Goal: Transaction & Acquisition: Purchase product/service

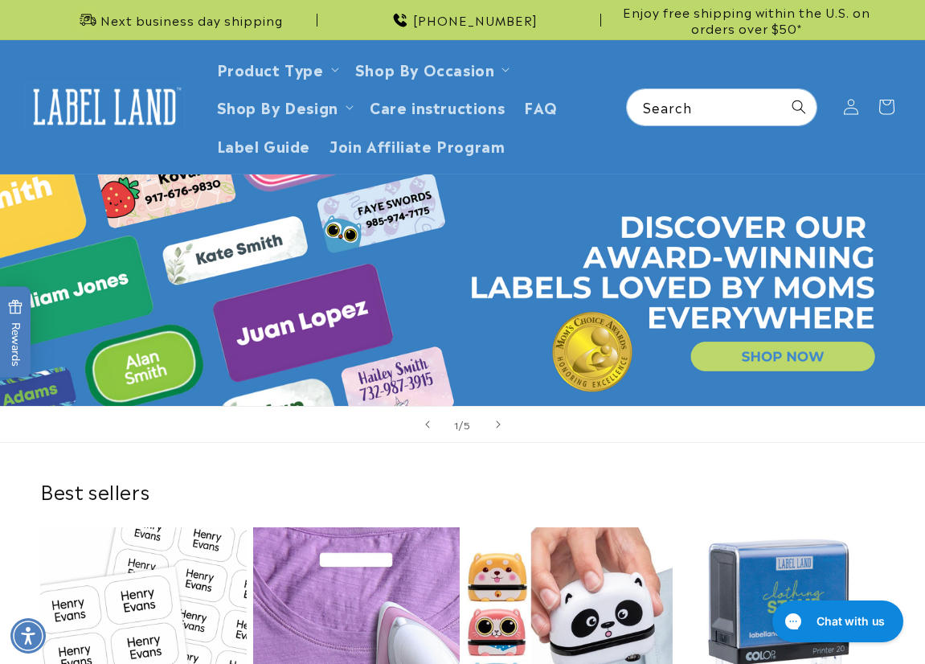
scroll to position [322, 0]
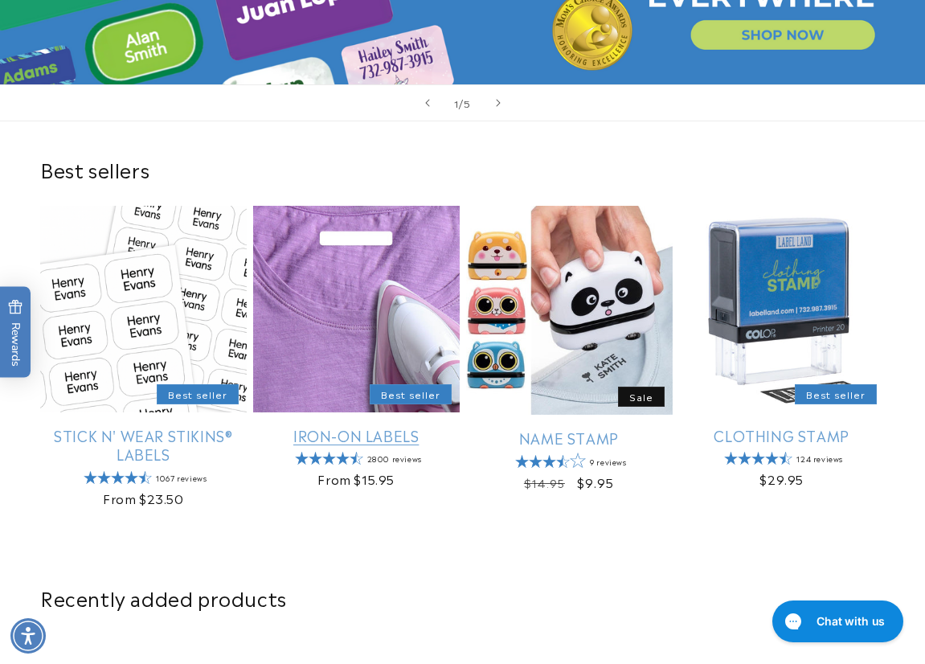
click at [358, 426] on link "Iron-On Labels" at bounding box center [356, 435] width 207 height 18
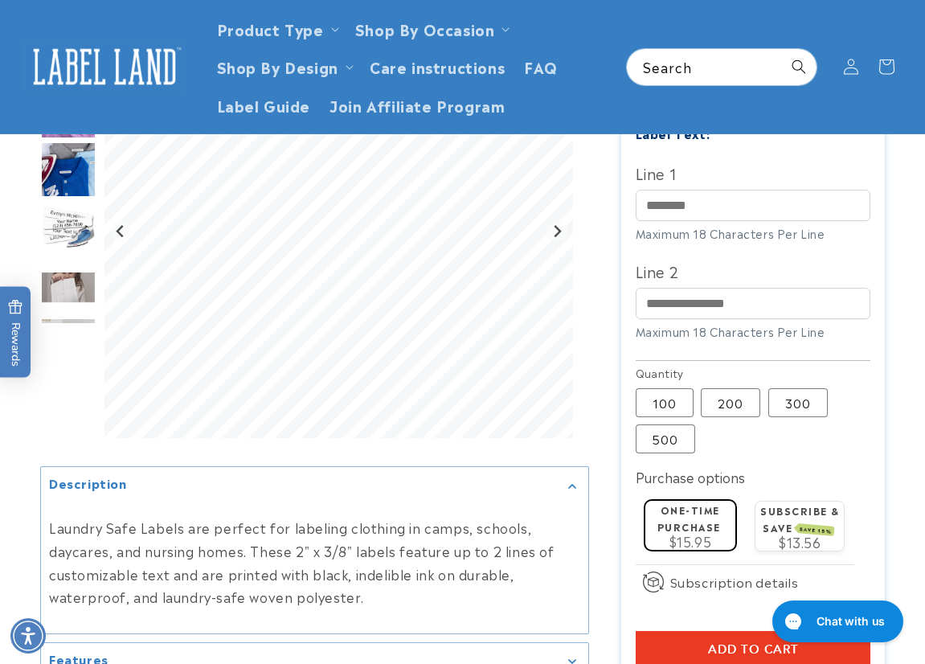
scroll to position [482, 0]
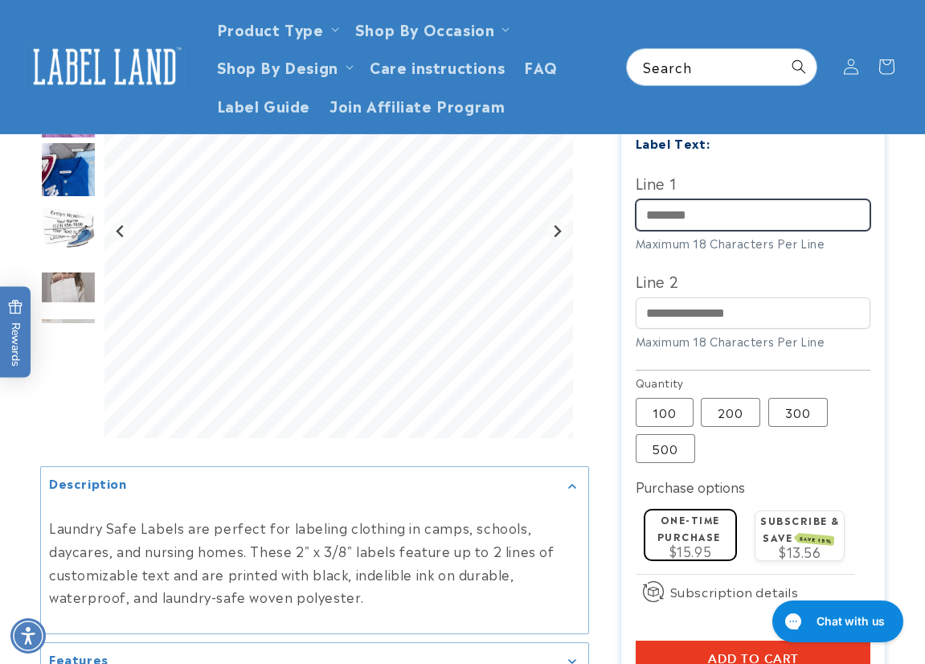
click at [704, 217] on input "Line 1" at bounding box center [754, 214] width 236 height 31
paste input "**********"
type input "**********"
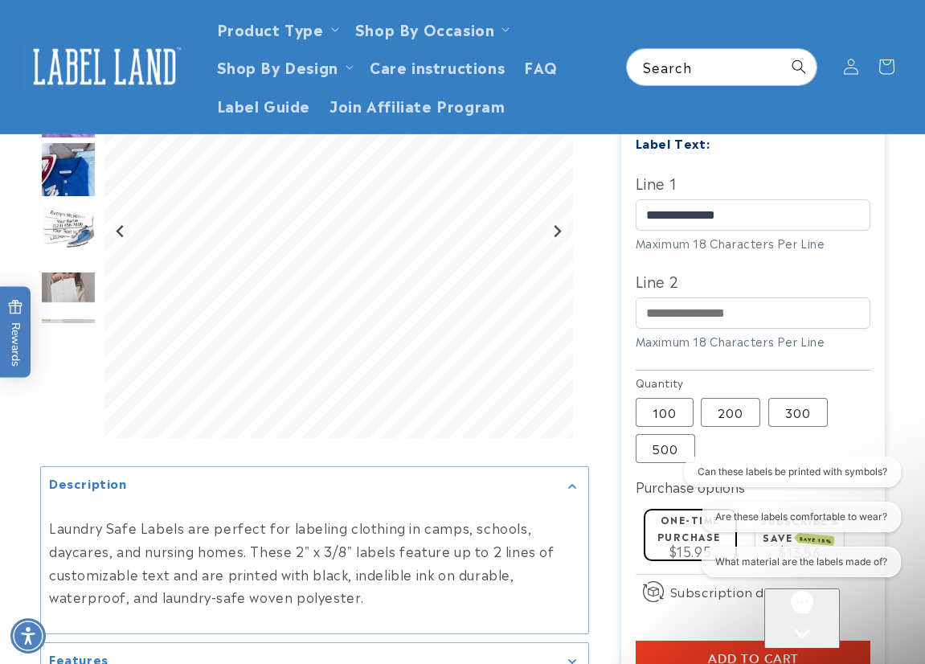
scroll to position [0, 0]
click at [901, 272] on div at bounding box center [462, 269] width 925 height 1111
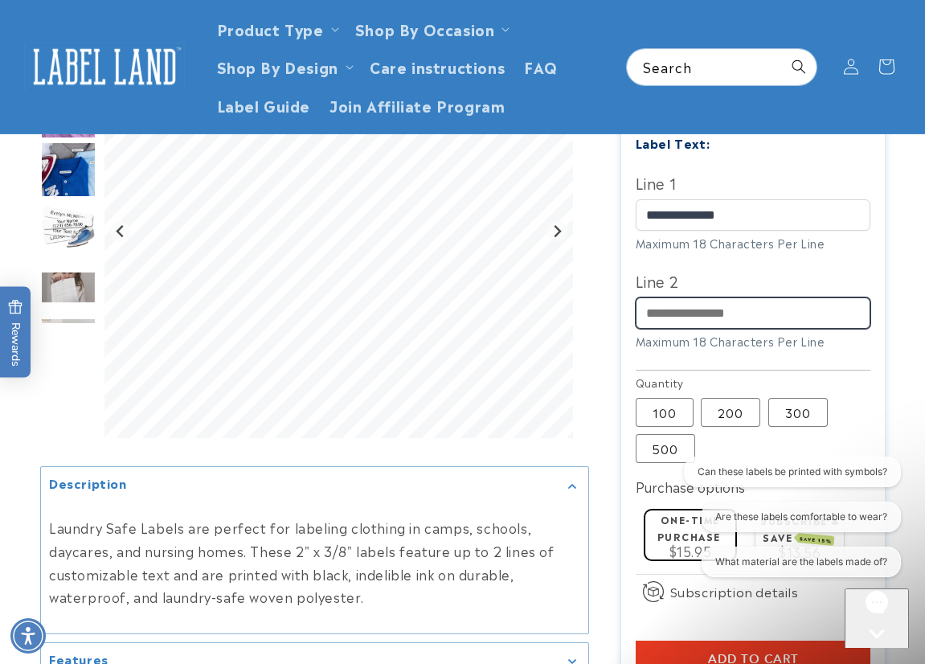
click at [658, 313] on input "Line 2" at bounding box center [754, 313] width 236 height 31
paste input "***"
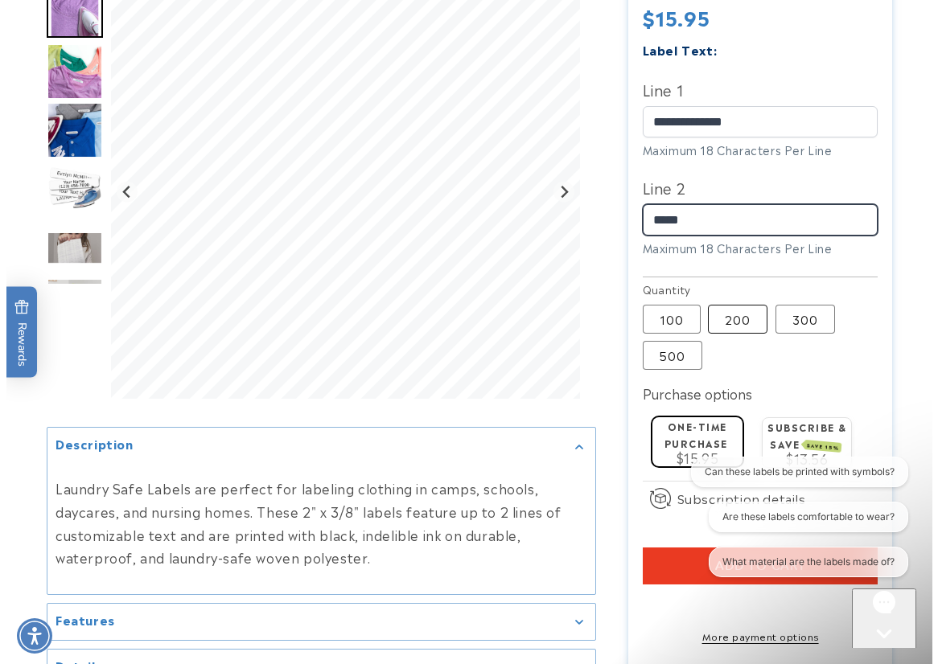
scroll to position [724, 0]
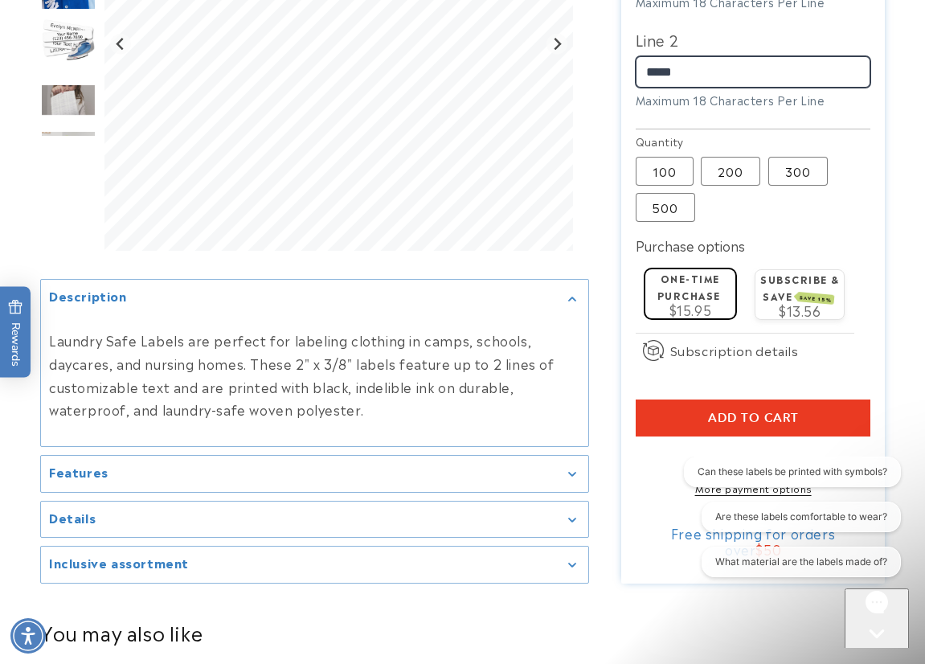
type input "*****"
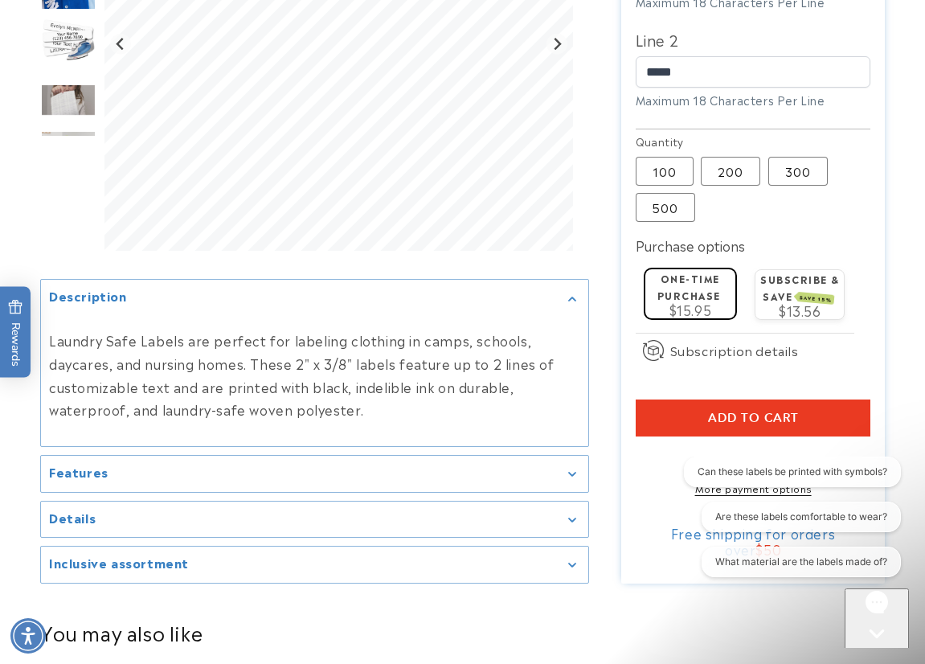
click at [874, 654] on div "Open gorgias live chat" at bounding box center [877, 664] width 51 height 20
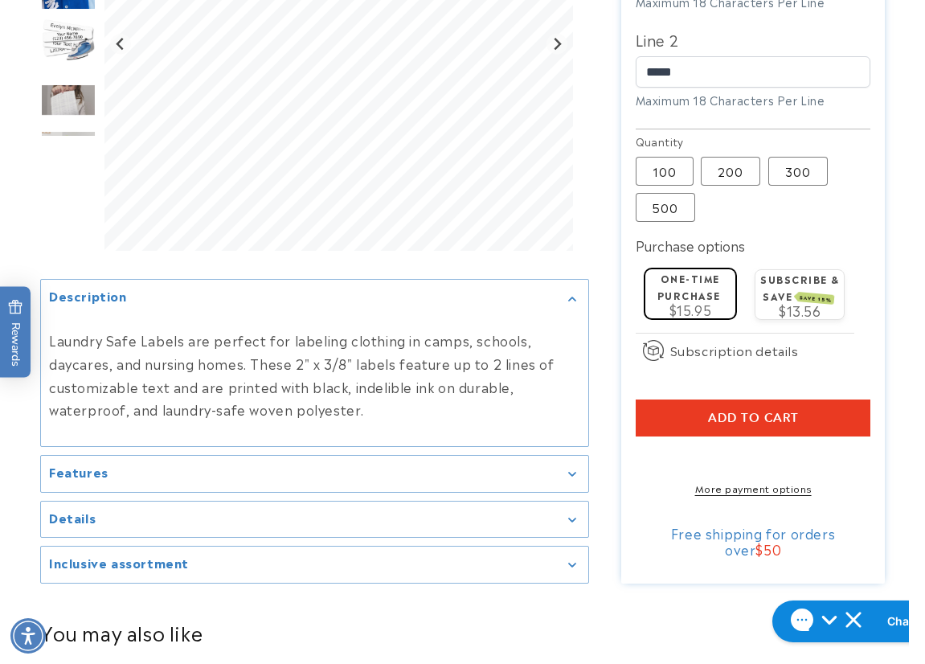
click at [708, 429] on button "Add to cart" at bounding box center [754, 418] width 236 height 37
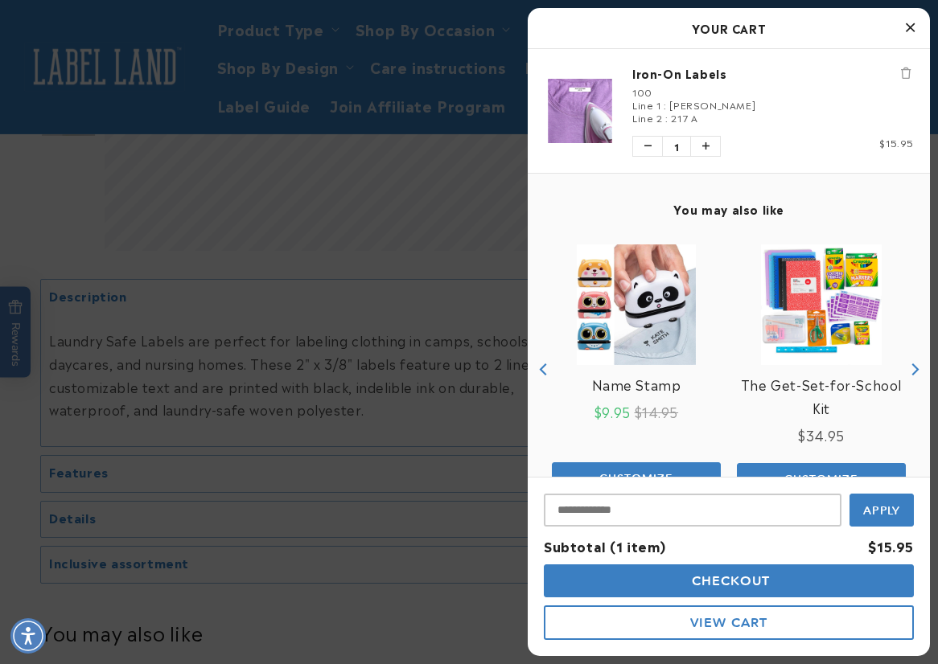
click at [706, 577] on span "Checkout" at bounding box center [728, 580] width 83 height 15
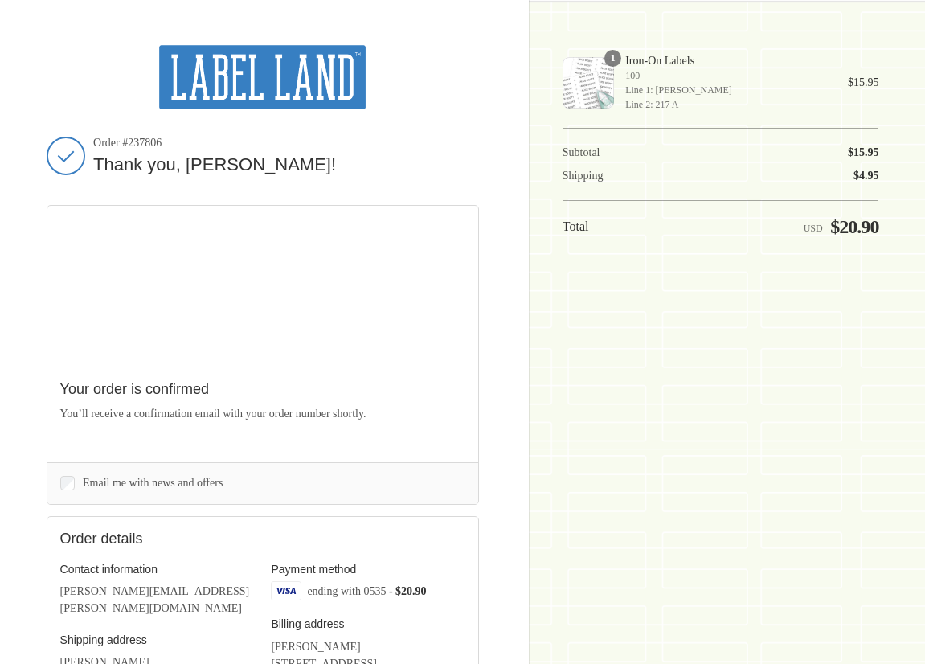
drag, startPoint x: 161, startPoint y: 143, endPoint x: 91, endPoint y: 139, distance: 70.1
click at [91, 139] on div "Order #237806 Thank you, Claudia!" at bounding box center [263, 156] width 433 height 40
copy span "Order #237806"
click at [899, 420] on div "Thank you for your purchase! Order #237806 Thank you, Claudia! Your order is co…" at bounding box center [462, 491] width 925 height 983
click at [901, 392] on div "Thank you for your purchase! Order #237806 Thank you, Claudia! Your order is co…" at bounding box center [462, 491] width 925 height 983
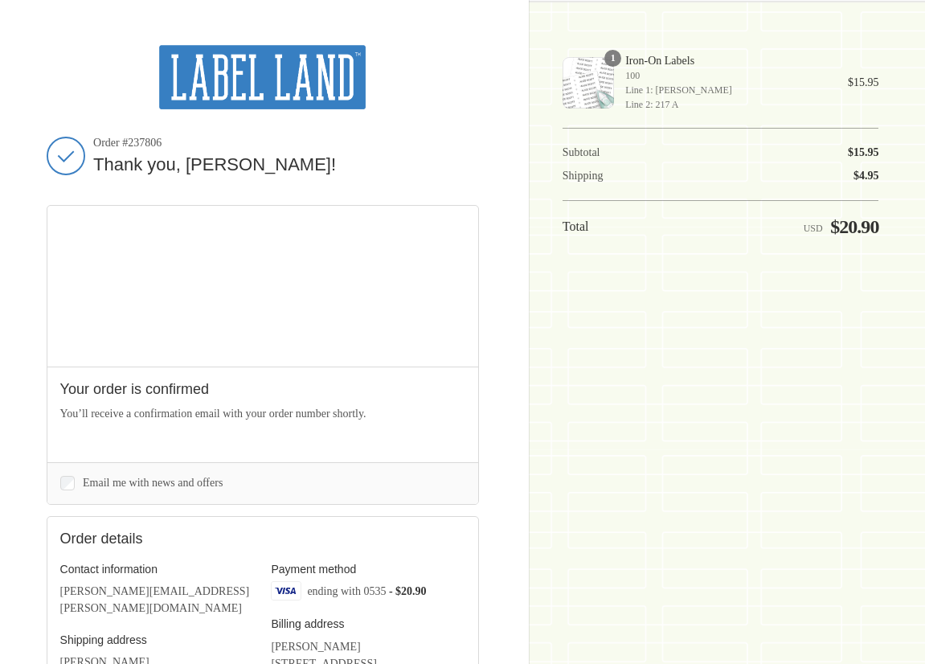
click at [145, 134] on header "Thank you for your purchase!" at bounding box center [263, 90] width 433 height 91
drag, startPoint x: 145, startPoint y: 134, endPoint x: 142, endPoint y: 145, distance: 10.7
click at [142, 145] on span "Order #237806" at bounding box center [286, 143] width 386 height 14
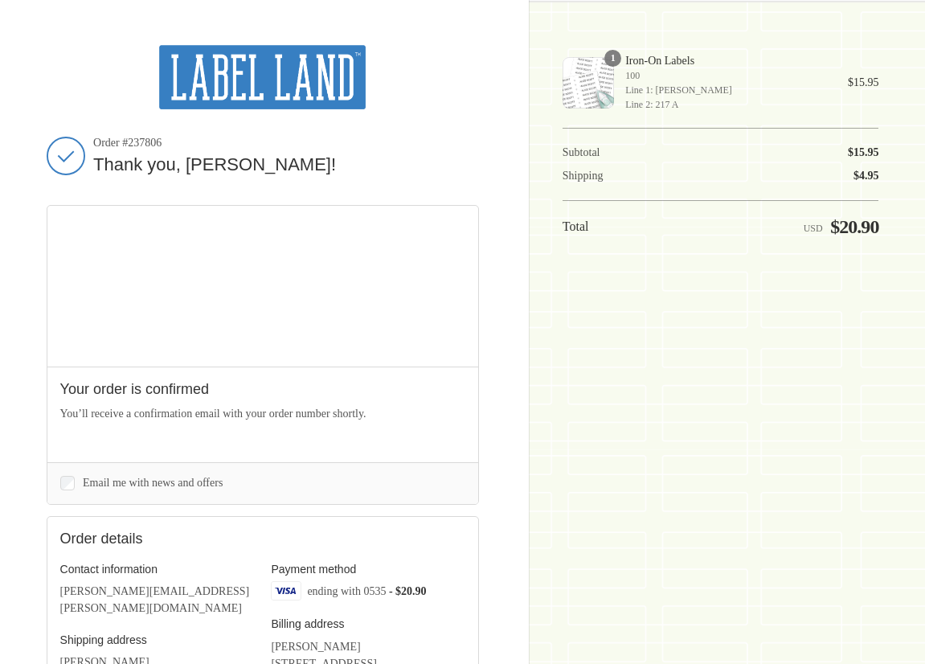
copy span "237806"
drag, startPoint x: 707, startPoint y: 368, endPoint x: 690, endPoint y: 358, distance: 19.9
click at [707, 368] on div "Shopping cart Product image Description Quantity Price 1 Iron-On Labels 100 Lin…" at bounding box center [721, 332] width 317 height 574
drag, startPoint x: 785, startPoint y: 390, endPoint x: 459, endPoint y: 53, distance: 468.6
click at [783, 388] on div "Shopping cart Product image Description Quantity Price 1 Iron-On Labels 100 Lin…" at bounding box center [721, 332] width 317 height 574
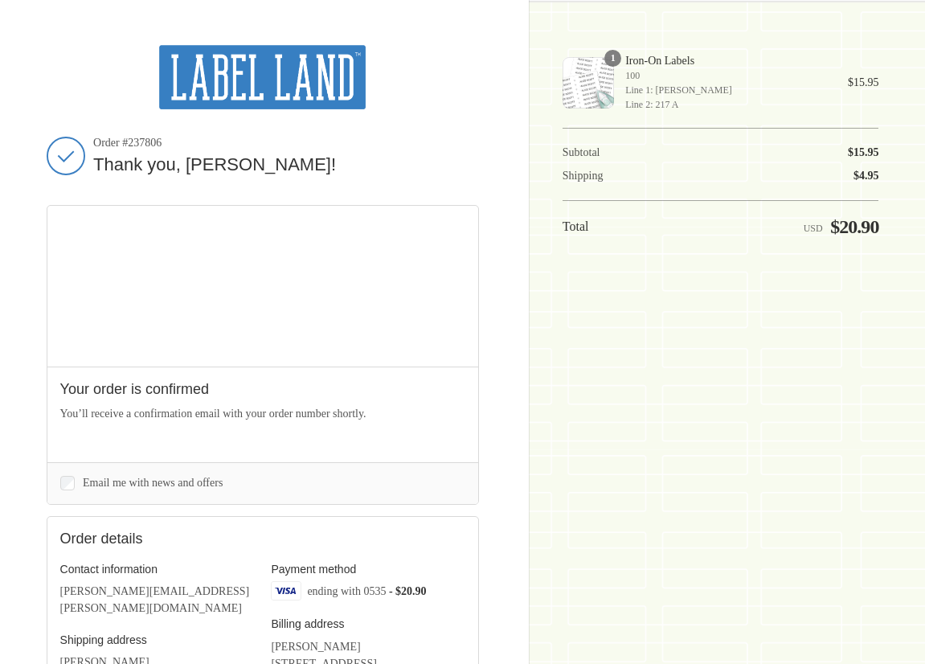
drag, startPoint x: 901, startPoint y: 396, endPoint x: 790, endPoint y: 376, distance: 112.8
click at [901, 396] on div "Thank you for your purchase! Order #237806 Thank you, Claudia! Your order is co…" at bounding box center [462, 491] width 925 height 983
drag, startPoint x: 254, startPoint y: 92, endPoint x: 216, endPoint y: 68, distance: 45.3
click at [254, 92] on img at bounding box center [262, 77] width 207 height 64
